Goal: Transaction & Acquisition: Download file/media

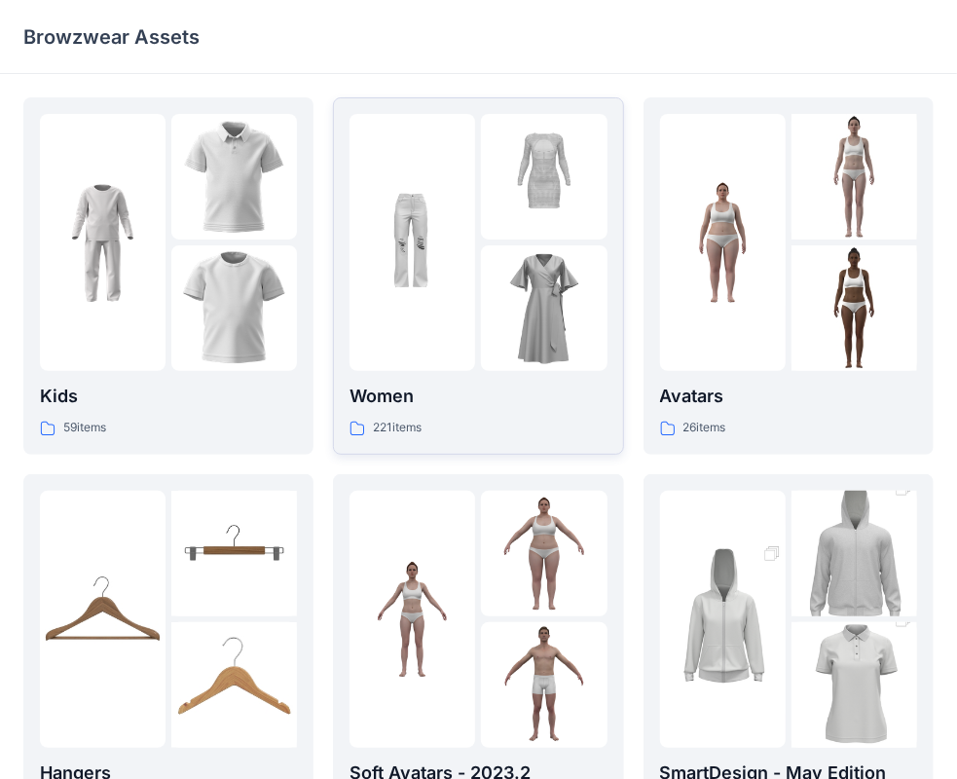
click at [517, 354] on img at bounding box center [544, 308] width 126 height 126
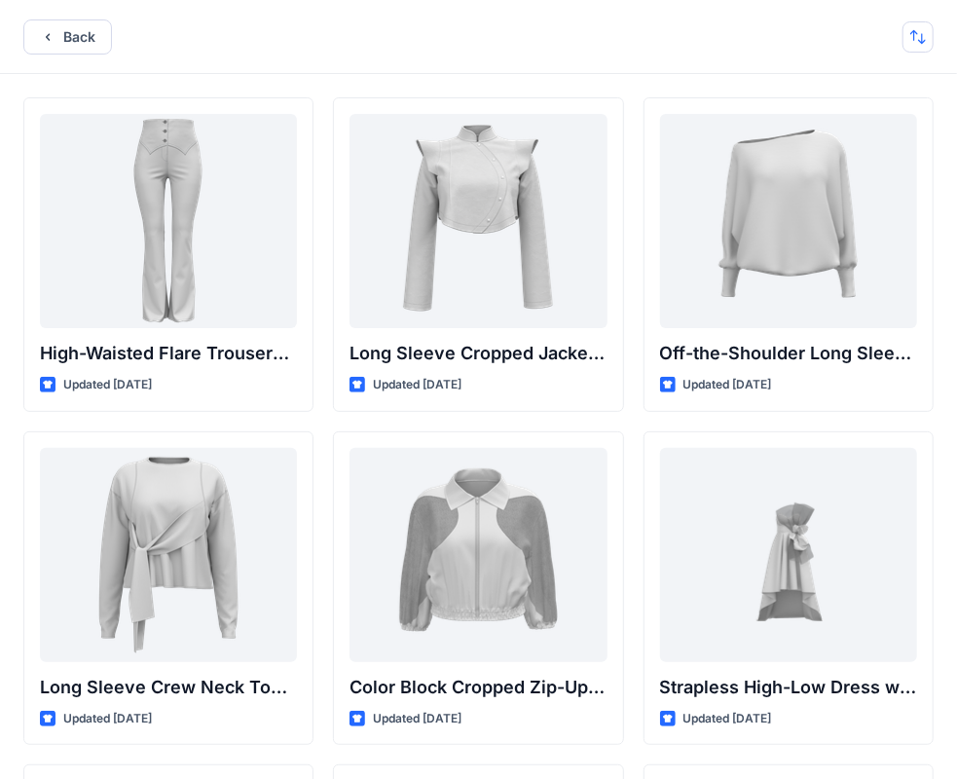
click at [917, 27] on button "button" at bounding box center [917, 36] width 31 height 31
click at [889, 111] on button "A to Z" at bounding box center [841, 129] width 177 height 44
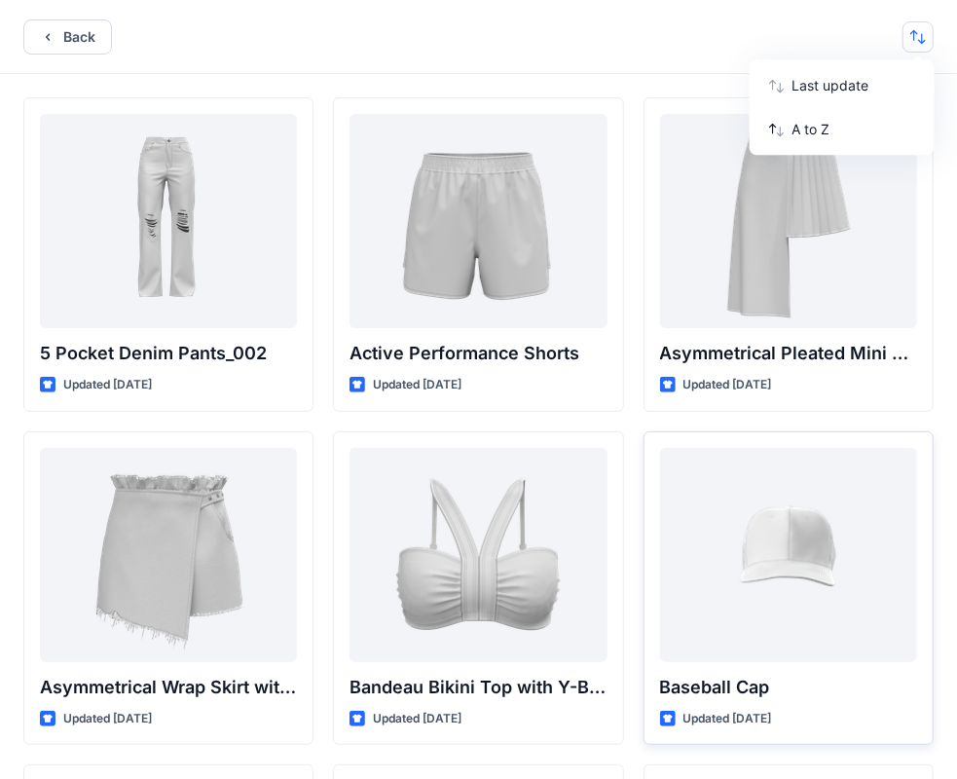
click at [564, 77] on div "5 Pocket Denim Pants_002 Updated [DATE] Asymmetrical Wrap Skirt with Ruffle Wai…" at bounding box center [478, 789] width 957 height 1431
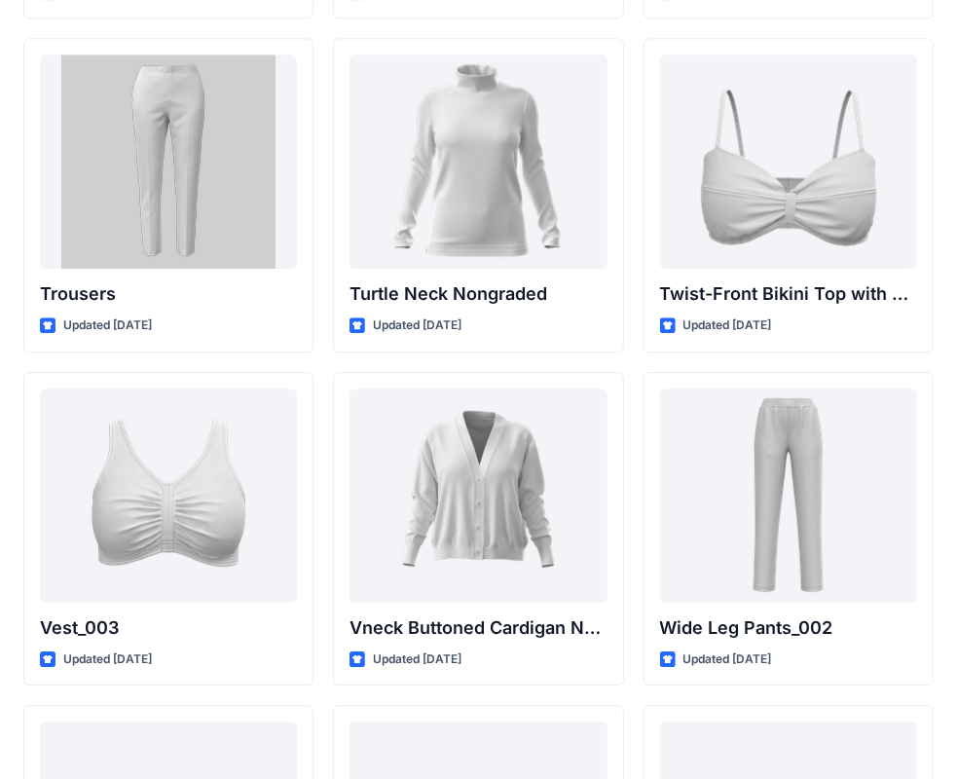
scroll to position [21968, 0]
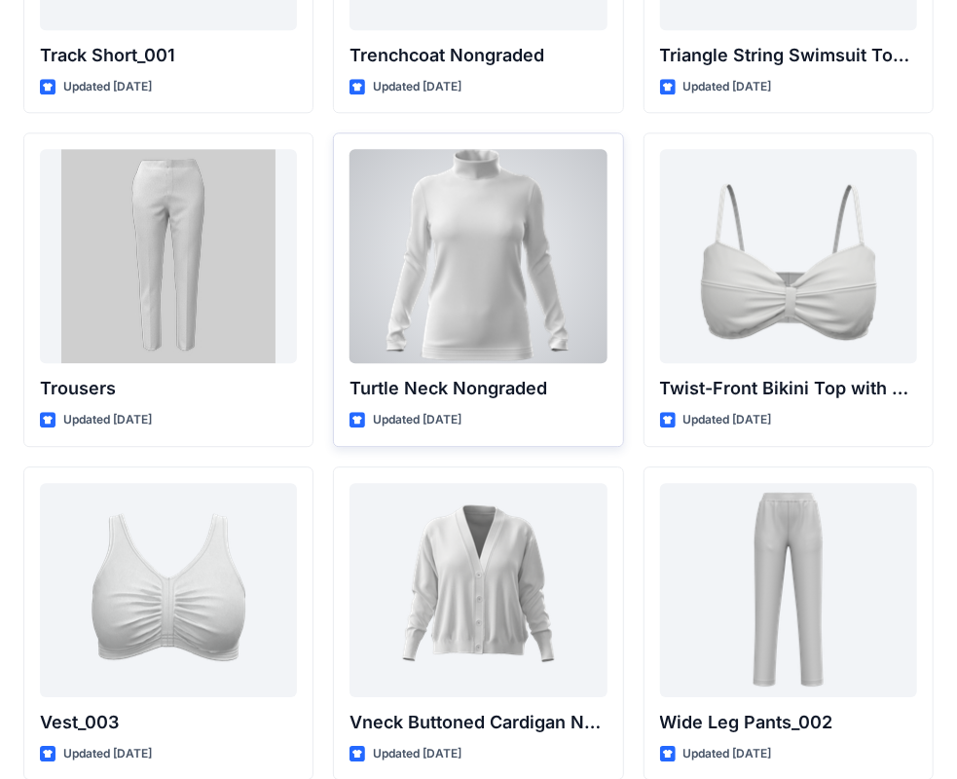
click at [439, 262] on div at bounding box center [477, 256] width 257 height 214
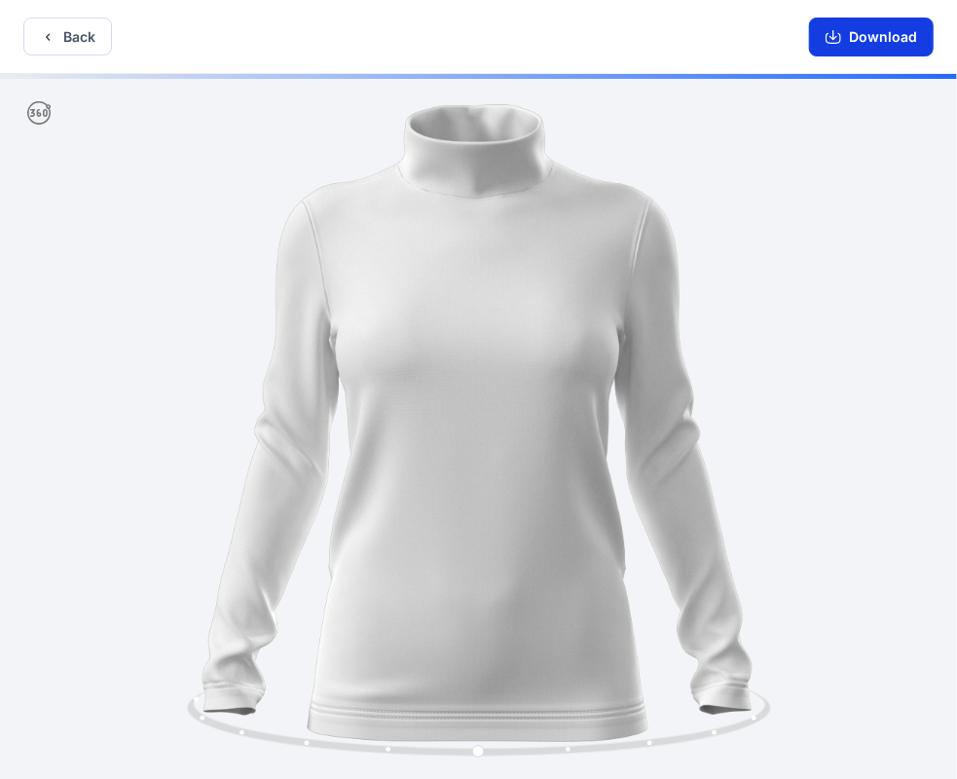
click at [895, 39] on button "Download" at bounding box center [871, 37] width 125 height 39
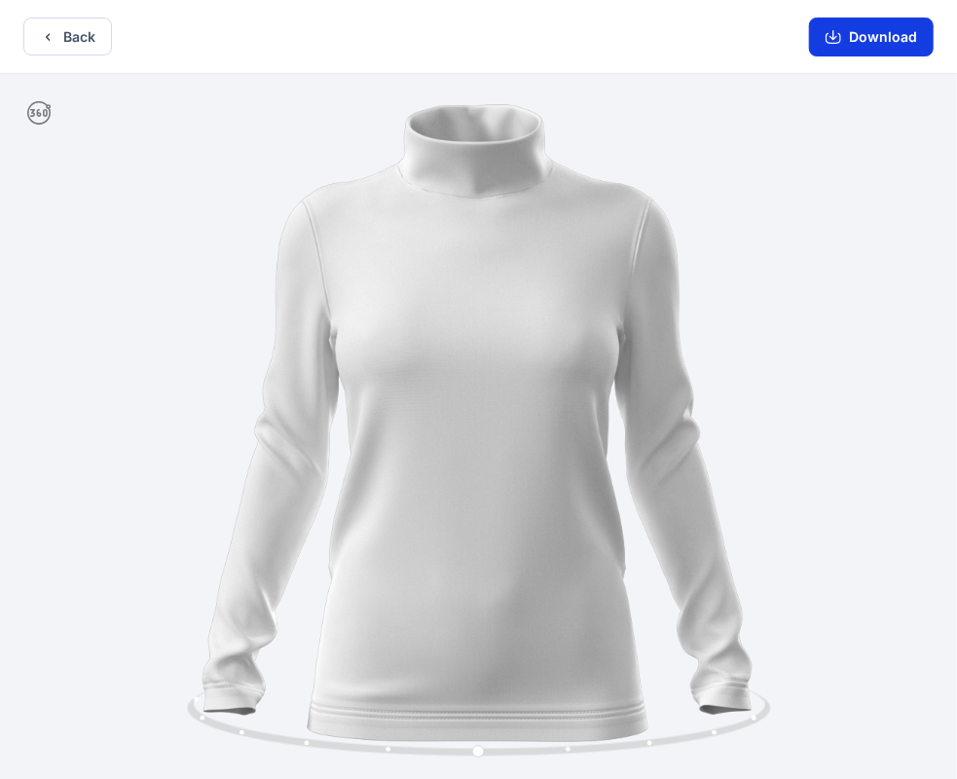
click at [834, 28] on button "Download" at bounding box center [871, 37] width 125 height 39
